Goal: Information Seeking & Learning: Learn about a topic

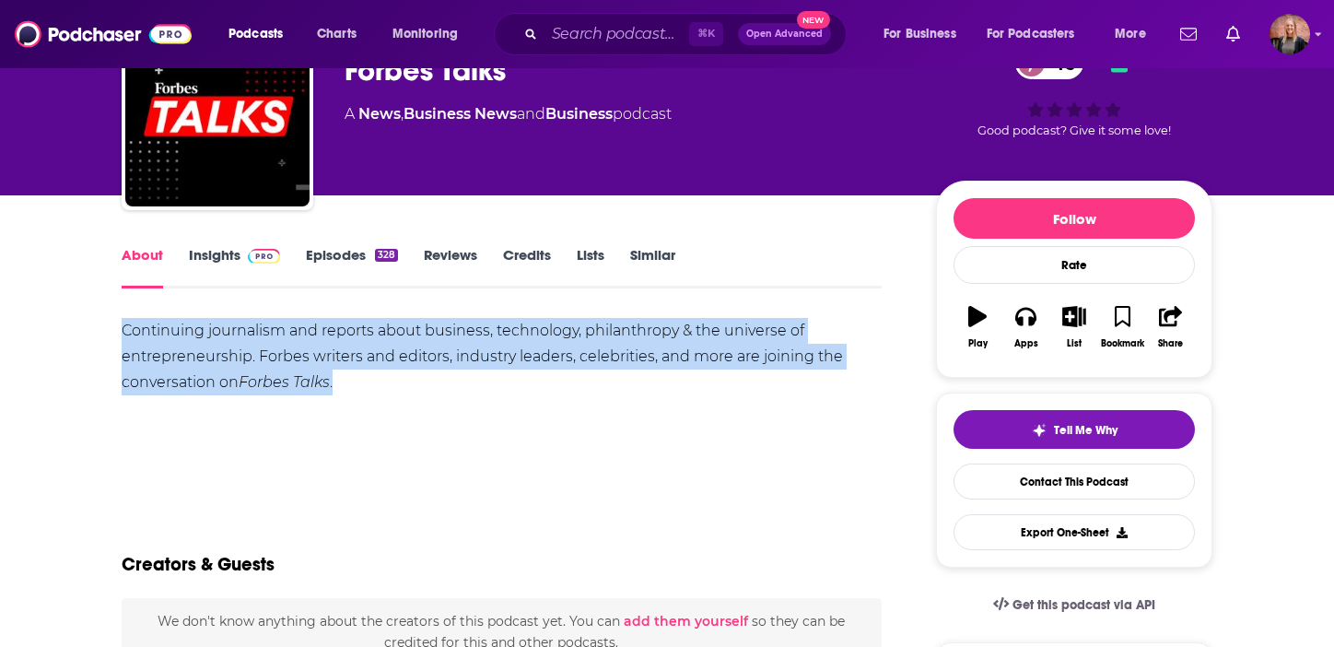
scroll to position [106, 0]
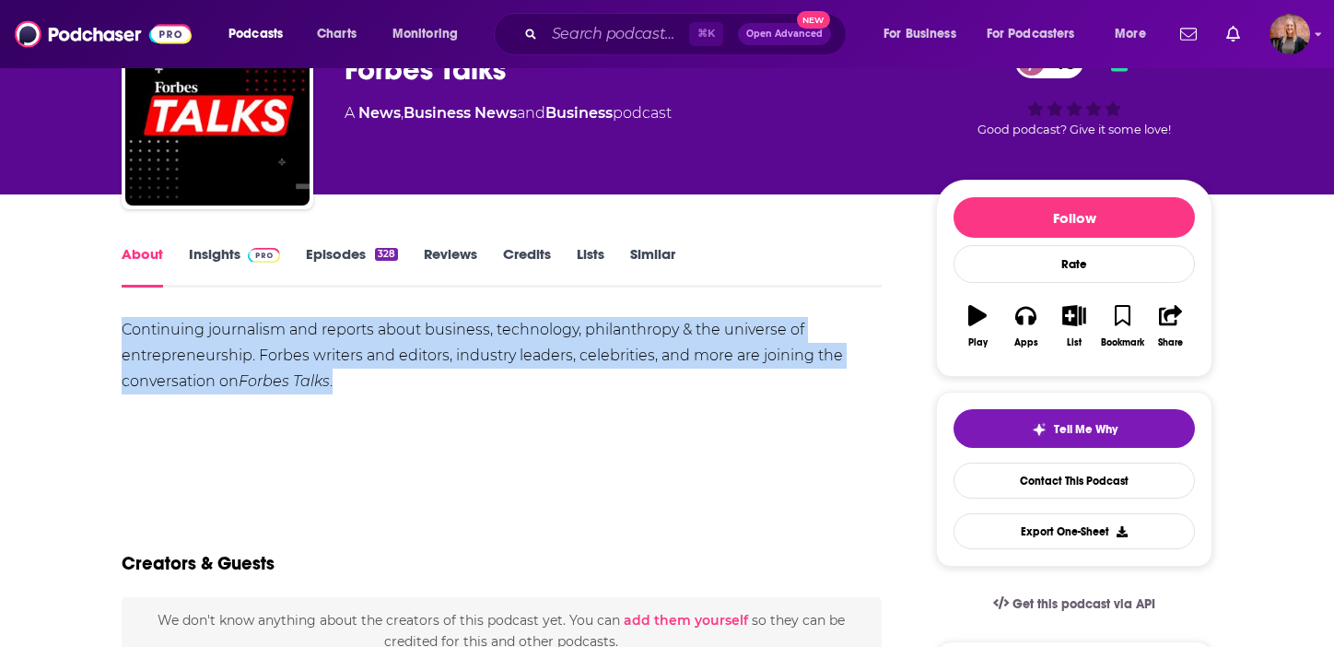
drag, startPoint x: 351, startPoint y: 380, endPoint x: 107, endPoint y: 326, distance: 249.9
copy div "Continuing journalism and reports about business, technology, philanthropy & th…"
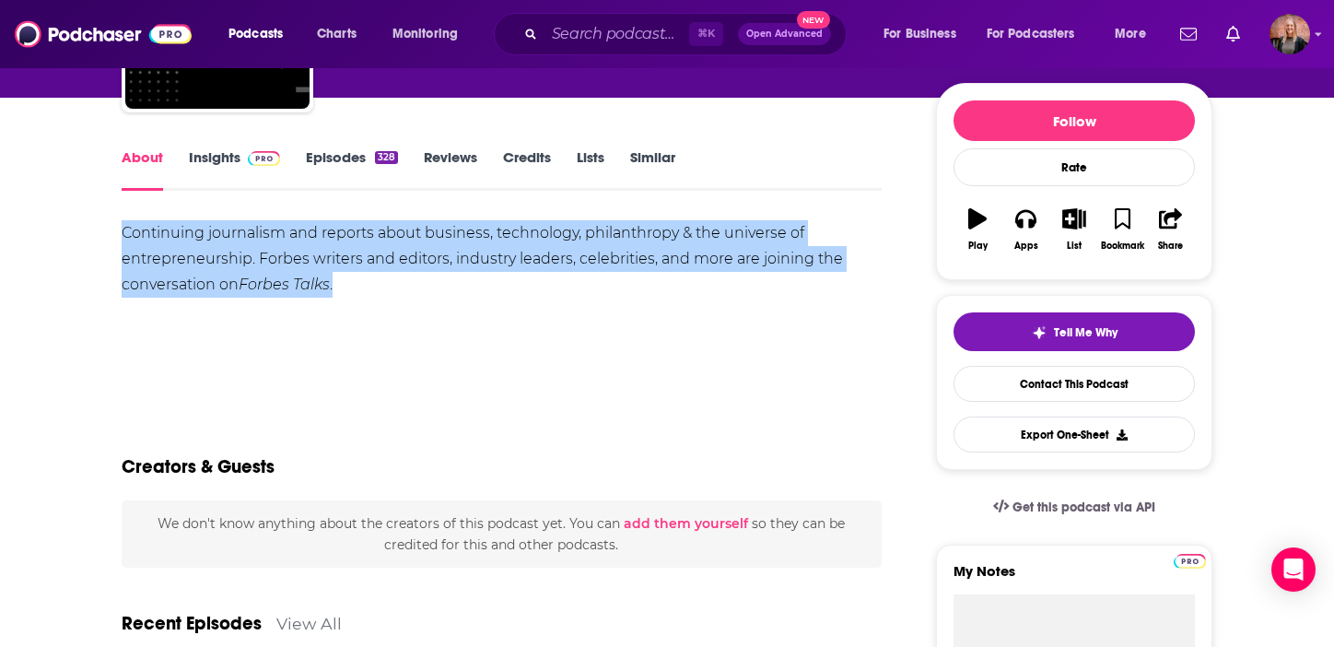
scroll to position [50, 0]
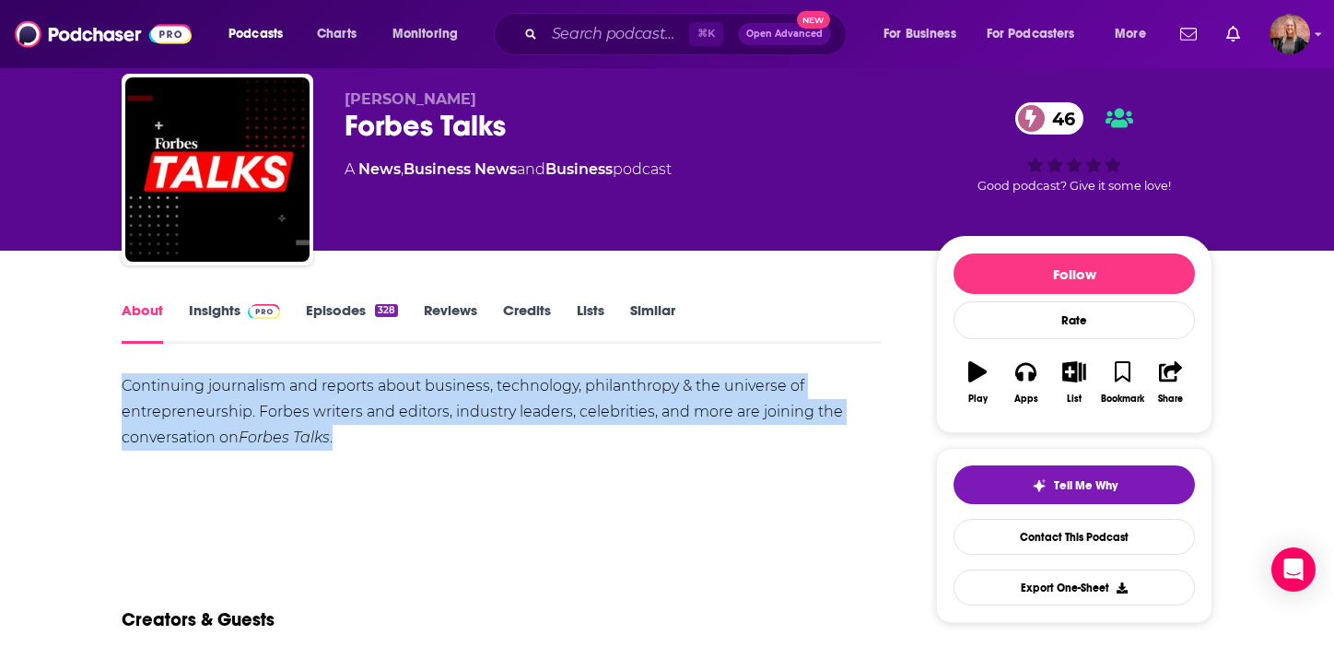
click at [228, 309] on link "Insights" at bounding box center [234, 322] width 91 height 42
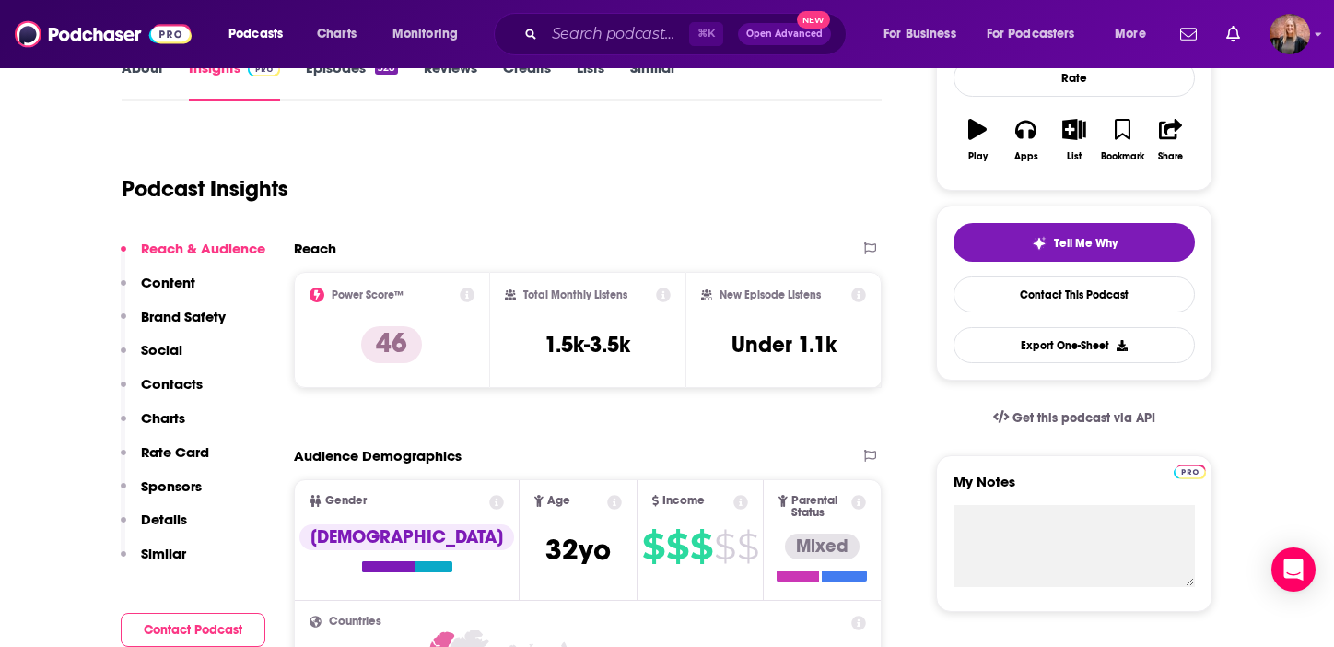
scroll to position [87, 0]
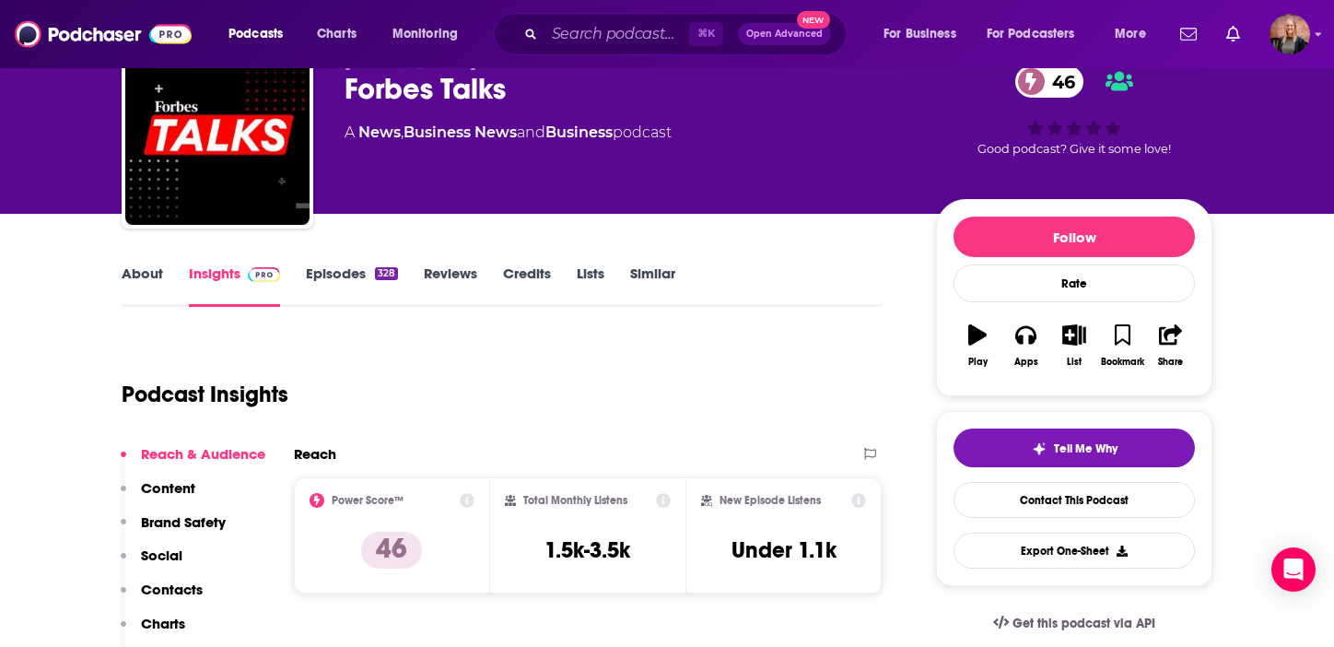
click at [337, 279] on link "Episodes 328" at bounding box center [352, 285] width 92 height 42
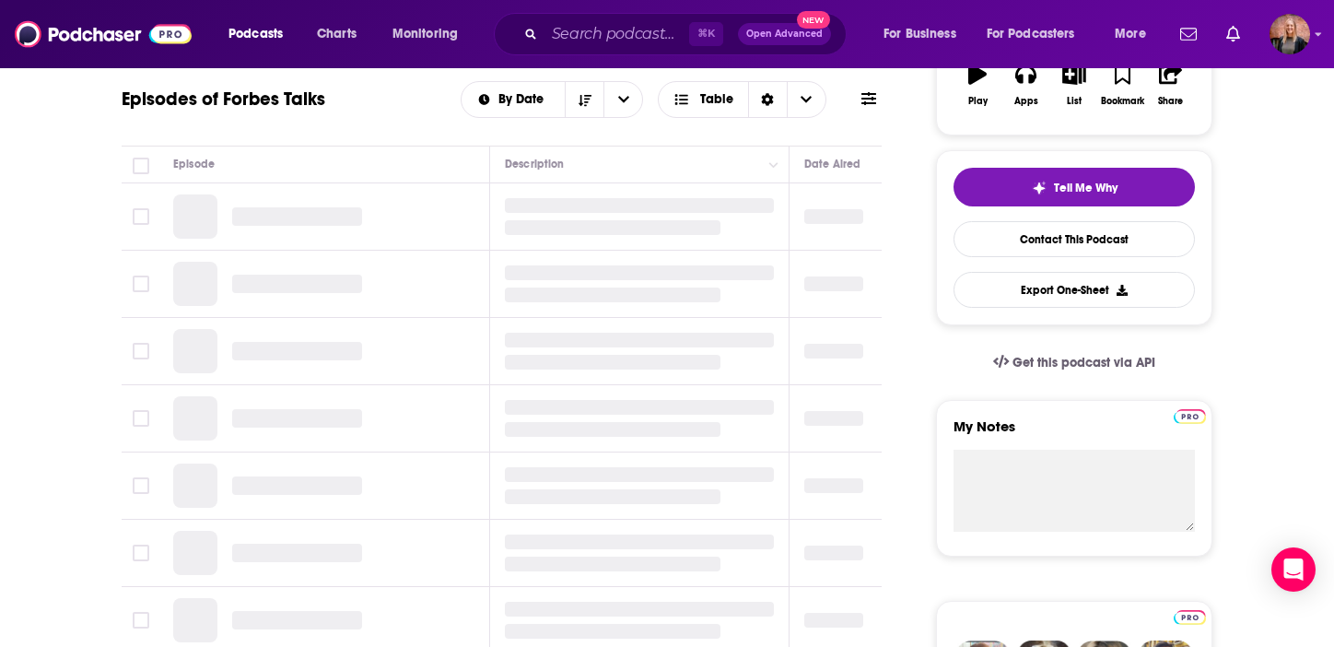
scroll to position [333, 0]
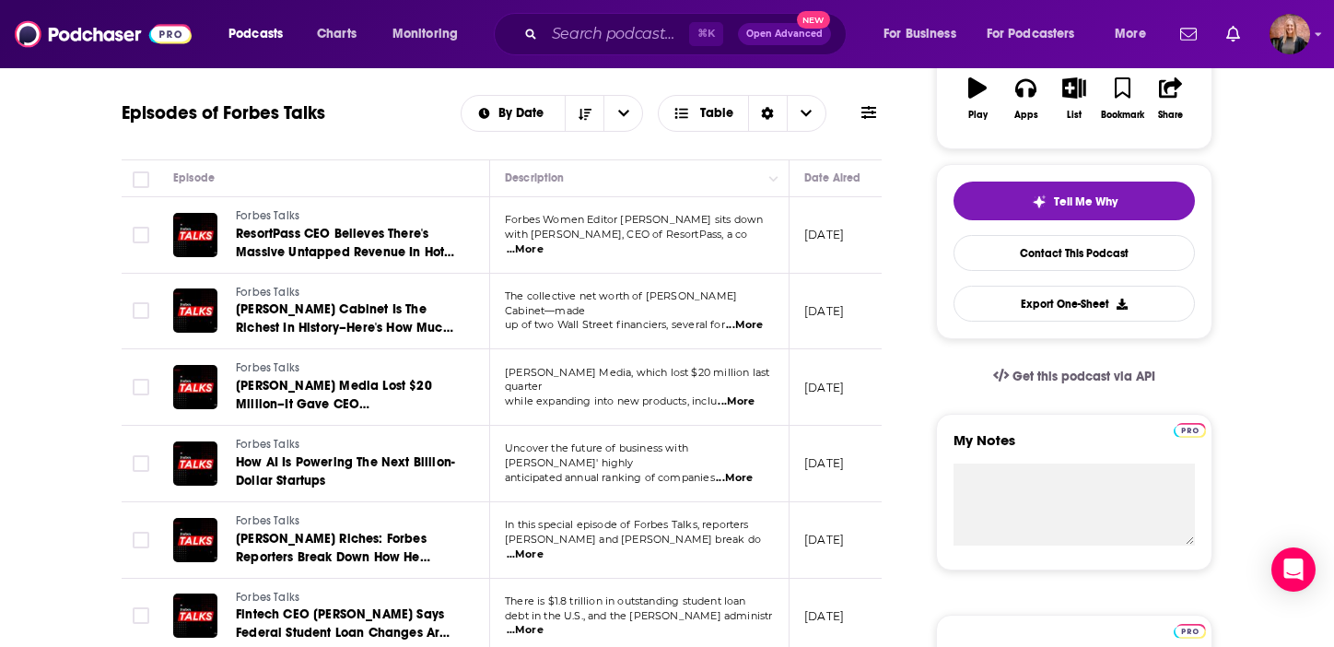
click at [870, 111] on icon at bounding box center [868, 112] width 15 height 13
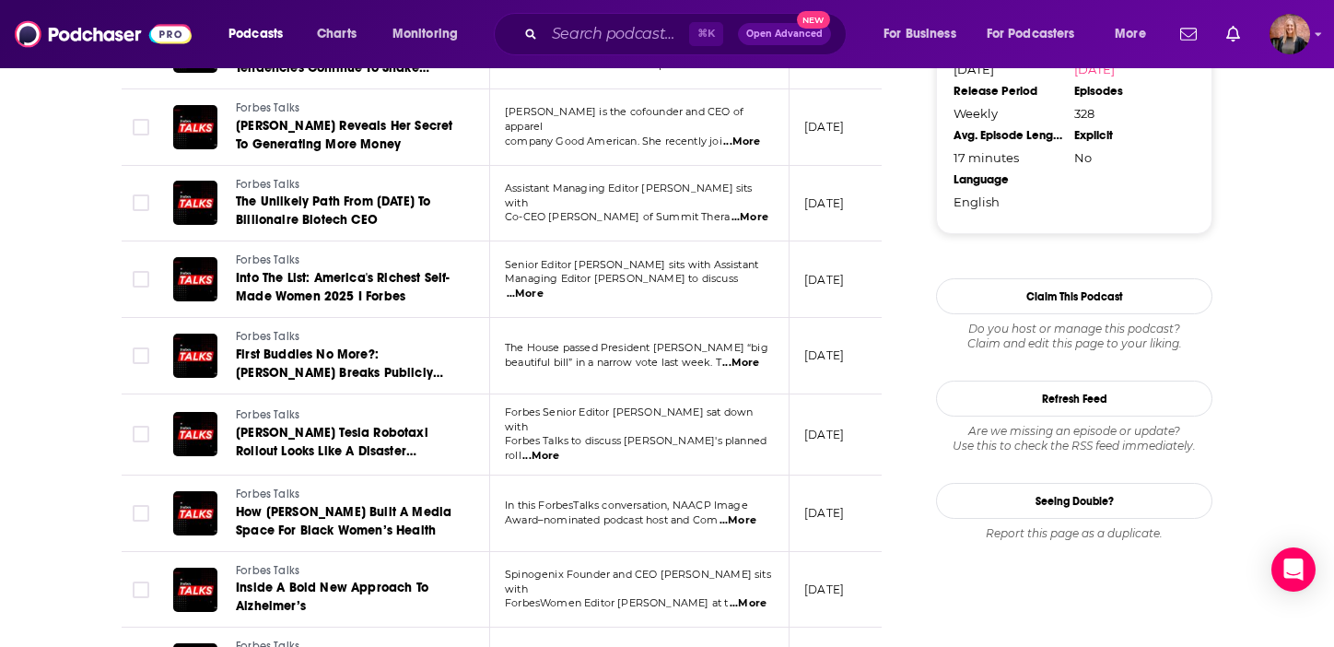
scroll to position [1904, 0]
